Goal: Transaction & Acquisition: Download file/media

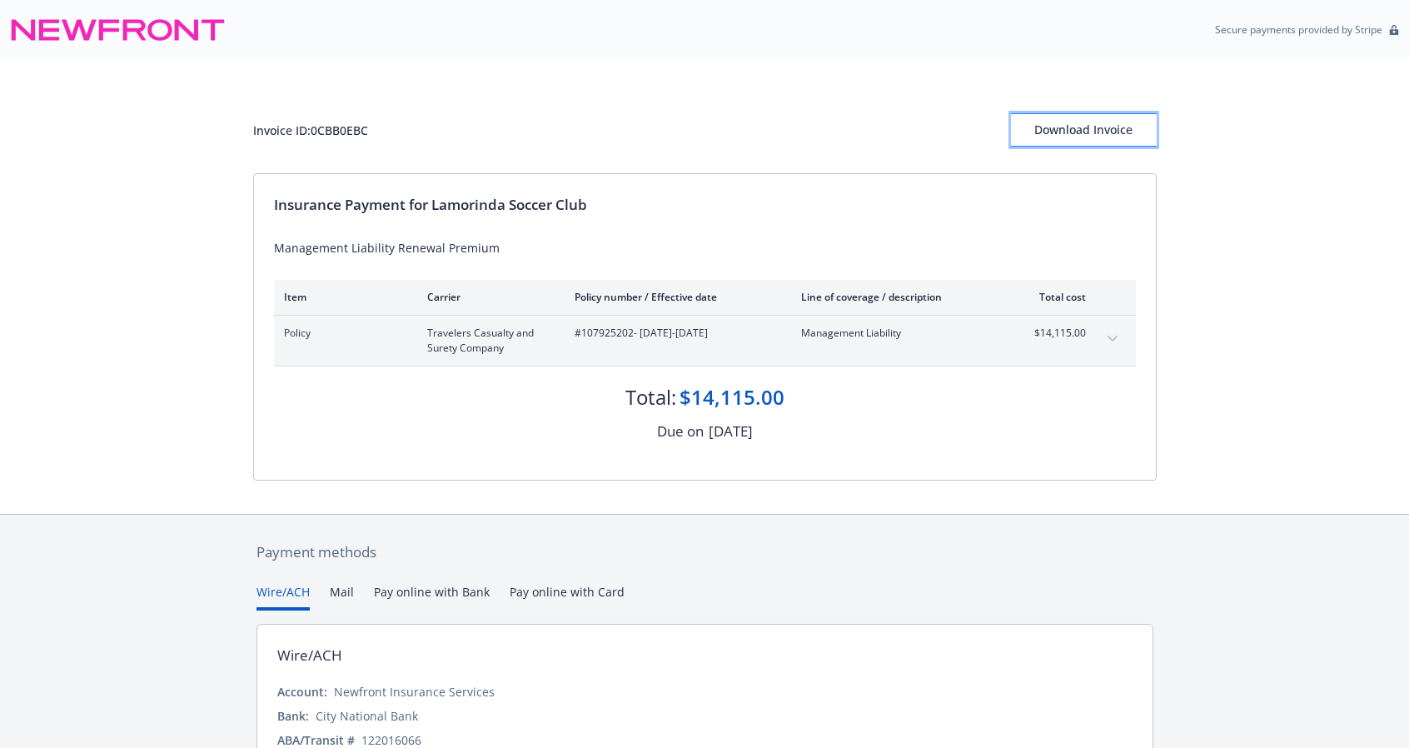
click at [1069, 127] on div "Download Invoice" at bounding box center [1084, 130] width 146 height 32
click at [1059, 129] on div "Download Invoice" at bounding box center [1084, 130] width 146 height 32
